Goal: Communication & Community: Participate in discussion

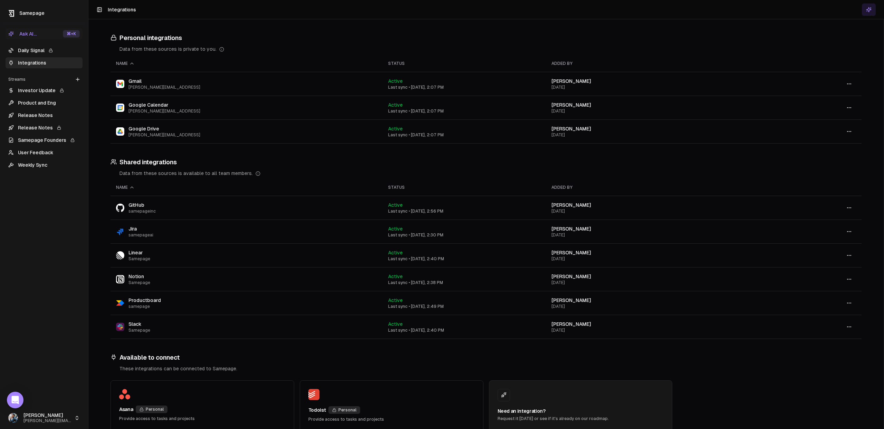
click at [45, 51] on link "Daily Signal" at bounding box center [44, 50] width 77 height 11
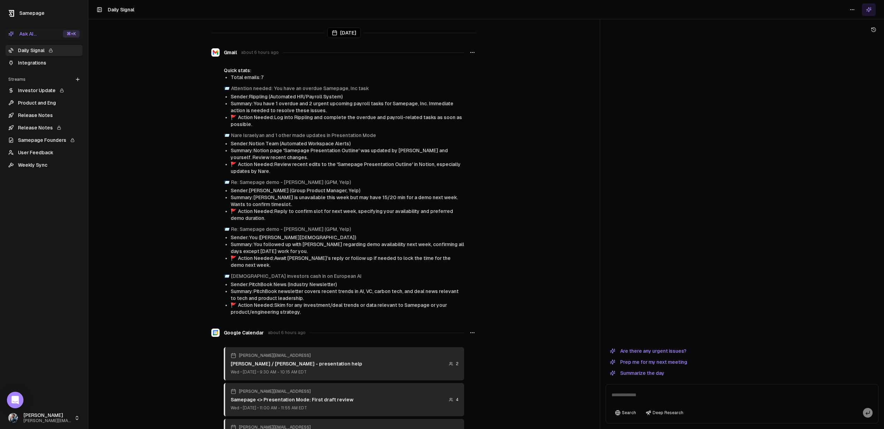
click at [666, 398] on textarea at bounding box center [741, 397] width 269 height 22
type textarea "*"
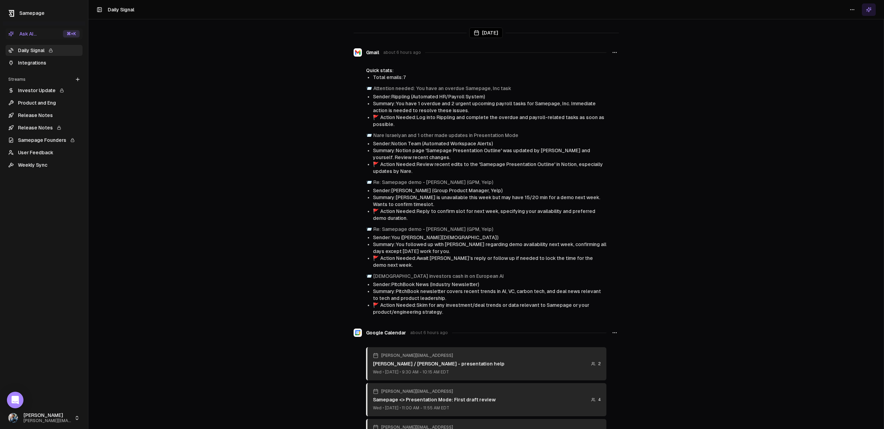
click at [872, 15] on button at bounding box center [869, 9] width 14 height 12
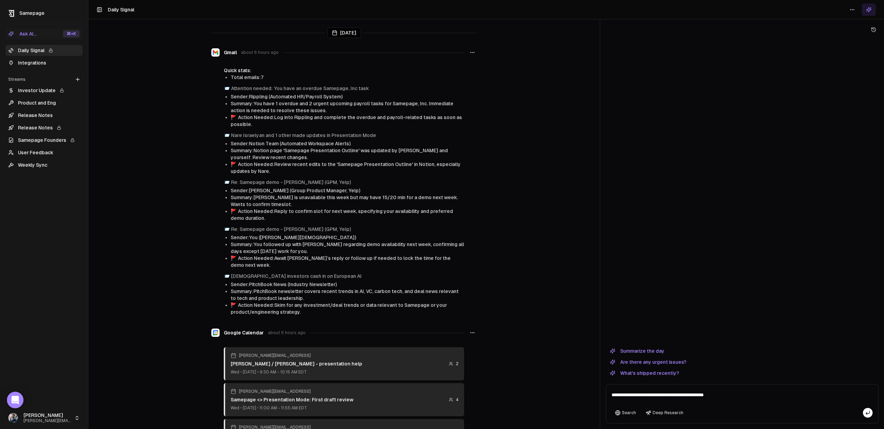
type textarea "**********"
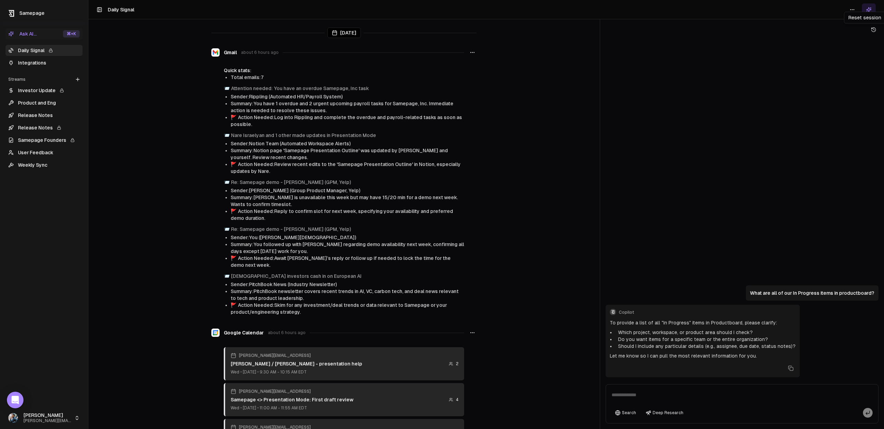
click at [874, 31] on icon at bounding box center [873, 30] width 4 height 4
